Goal: Information Seeking & Learning: Learn about a topic

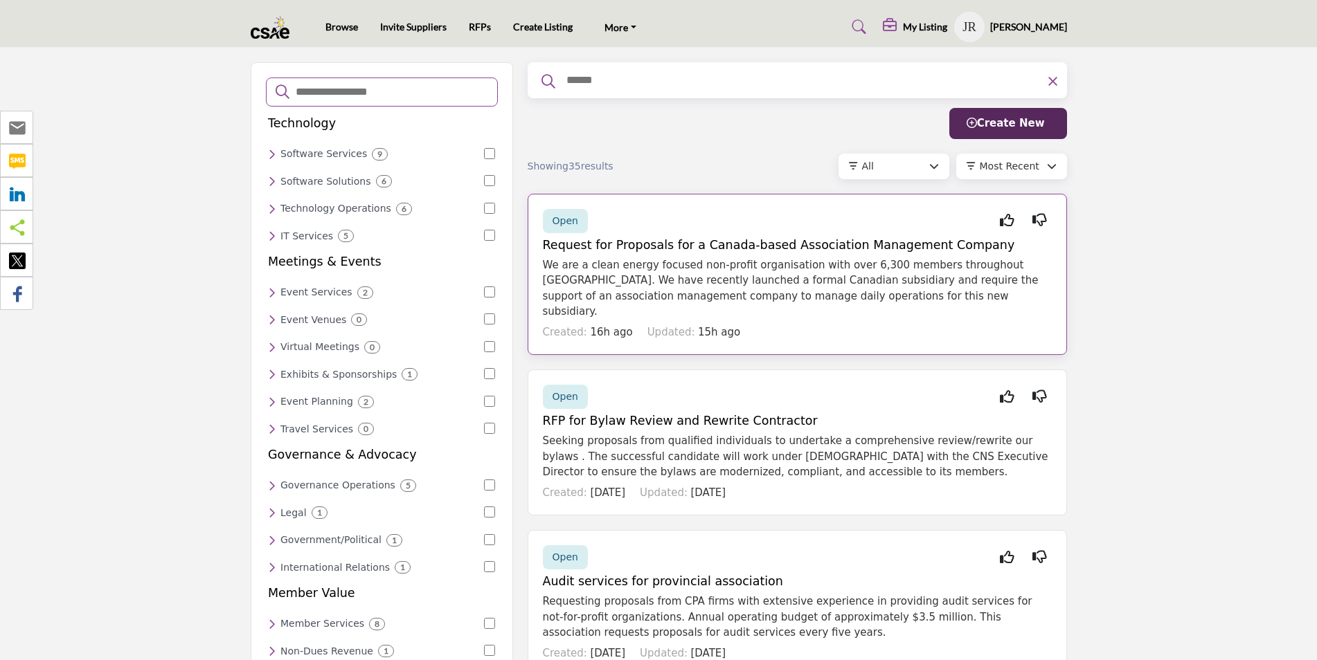
click at [733, 240] on h5 "Request for Proposals for a Canada-based Association Management Company" at bounding box center [797, 245] width 509 height 15
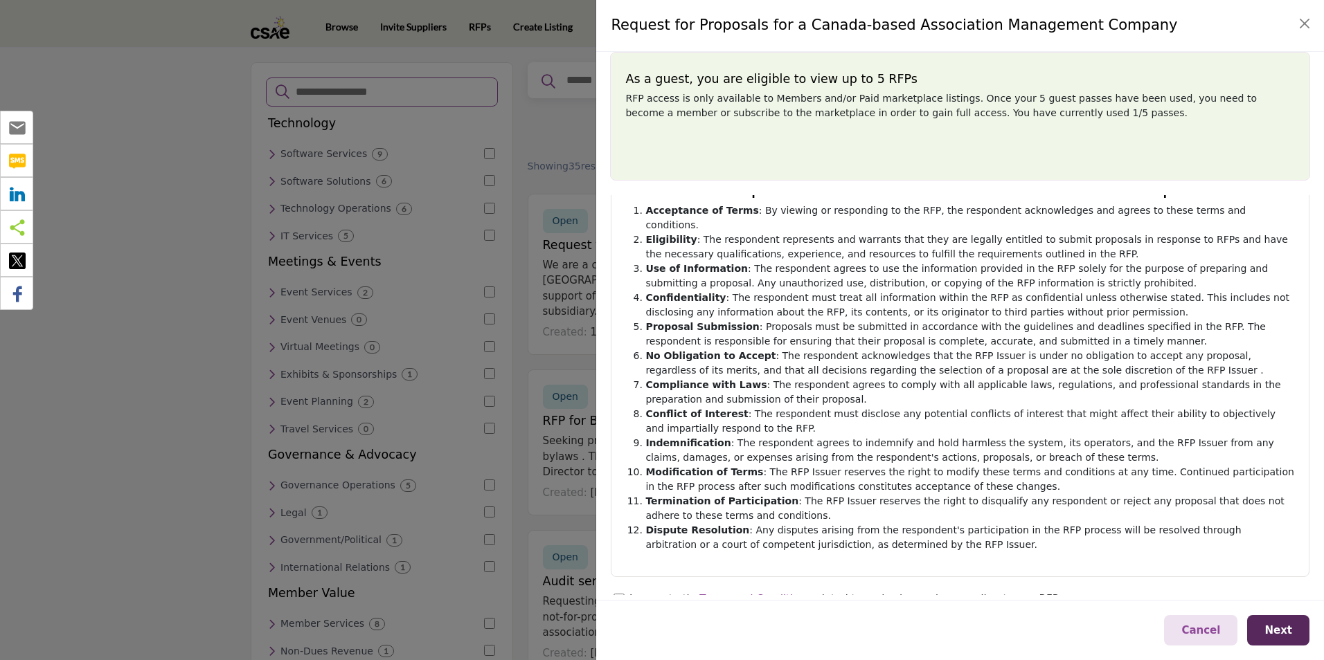
scroll to position [120, 0]
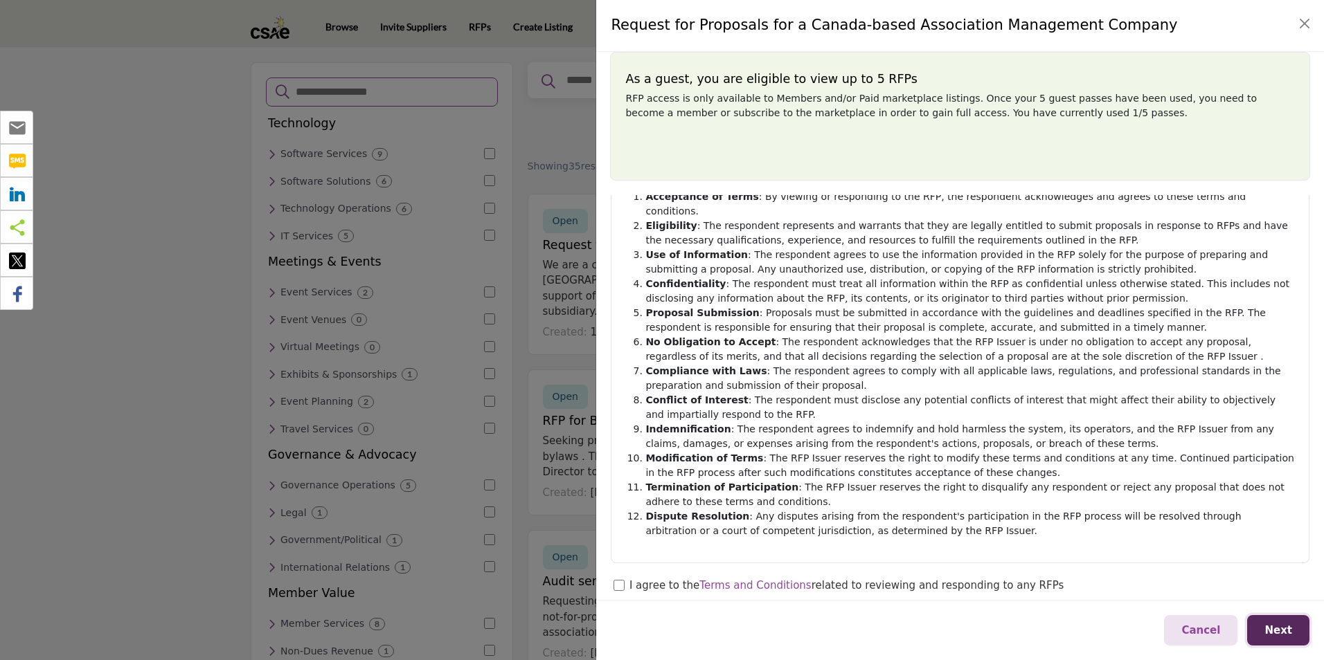
click at [1281, 629] on span "Next" at bounding box center [1278, 630] width 28 height 12
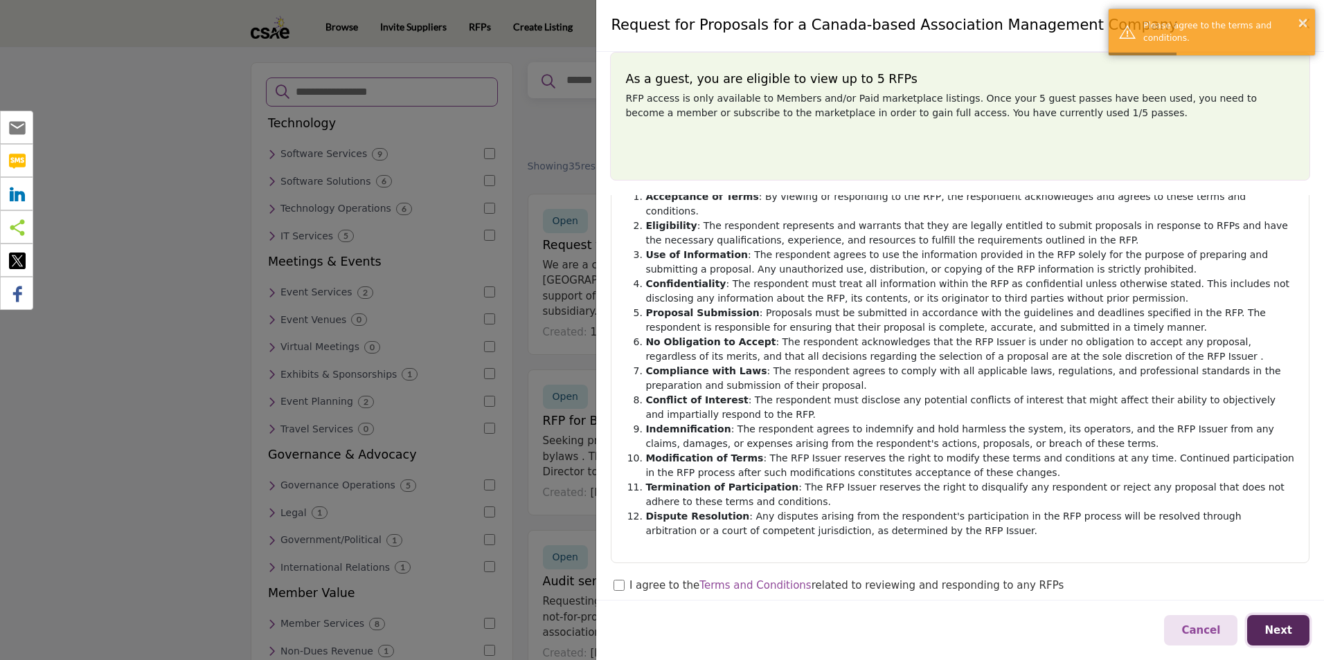
click at [1281, 638] on button "Next" at bounding box center [1278, 630] width 62 height 31
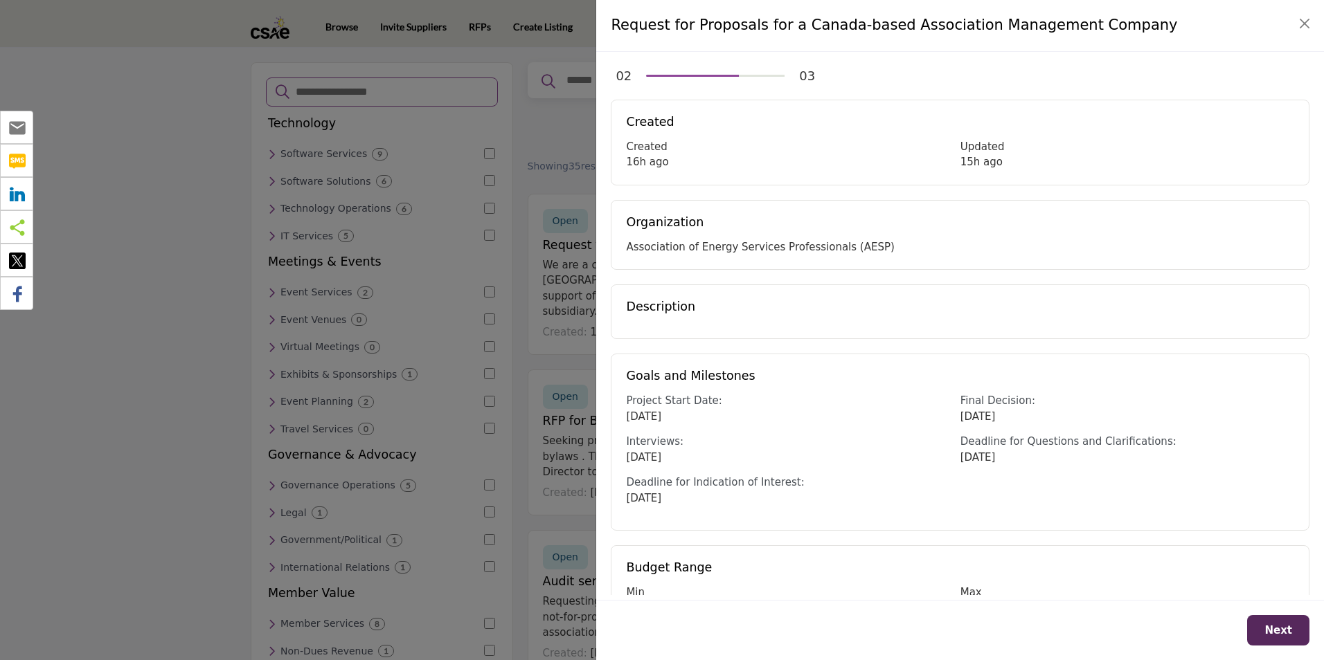
drag, startPoint x: 630, startPoint y: 239, endPoint x: 940, endPoint y: 250, distance: 310.3
click at [940, 250] on div "Association of Energy Services Professionals (AESP)" at bounding box center [960, 248] width 668 height 16
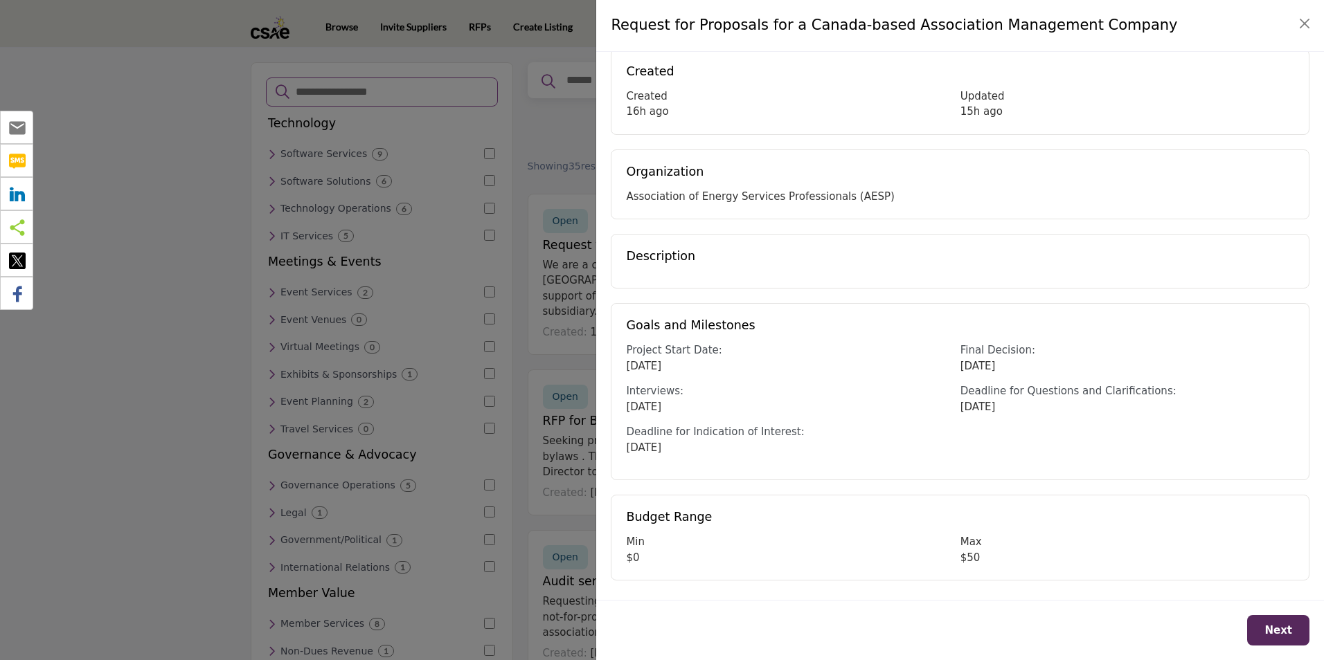
scroll to position [0, 0]
